Goal: Check status

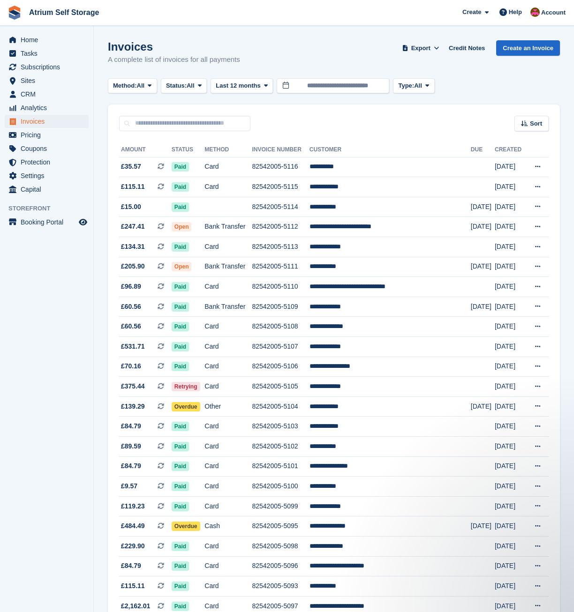
click at [304, 36] on section "Invoices A complete list of invoices for all payments Export Export Invoices Ex…" at bounding box center [334, 601] width 480 height 1202
